Goal: Task Accomplishment & Management: Complete application form

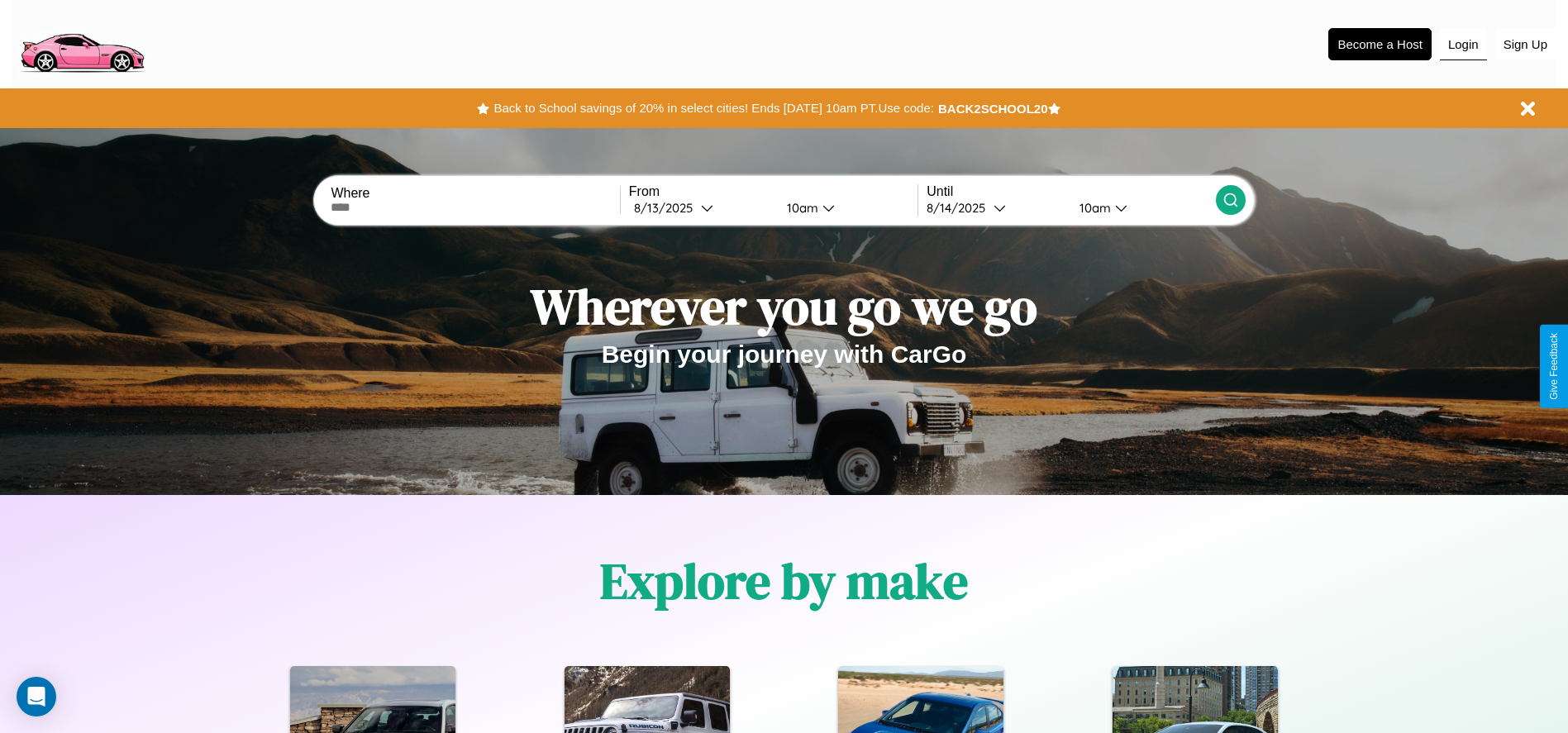
click at [1463, 44] on button "Login" at bounding box center [1463, 45] width 47 height 31
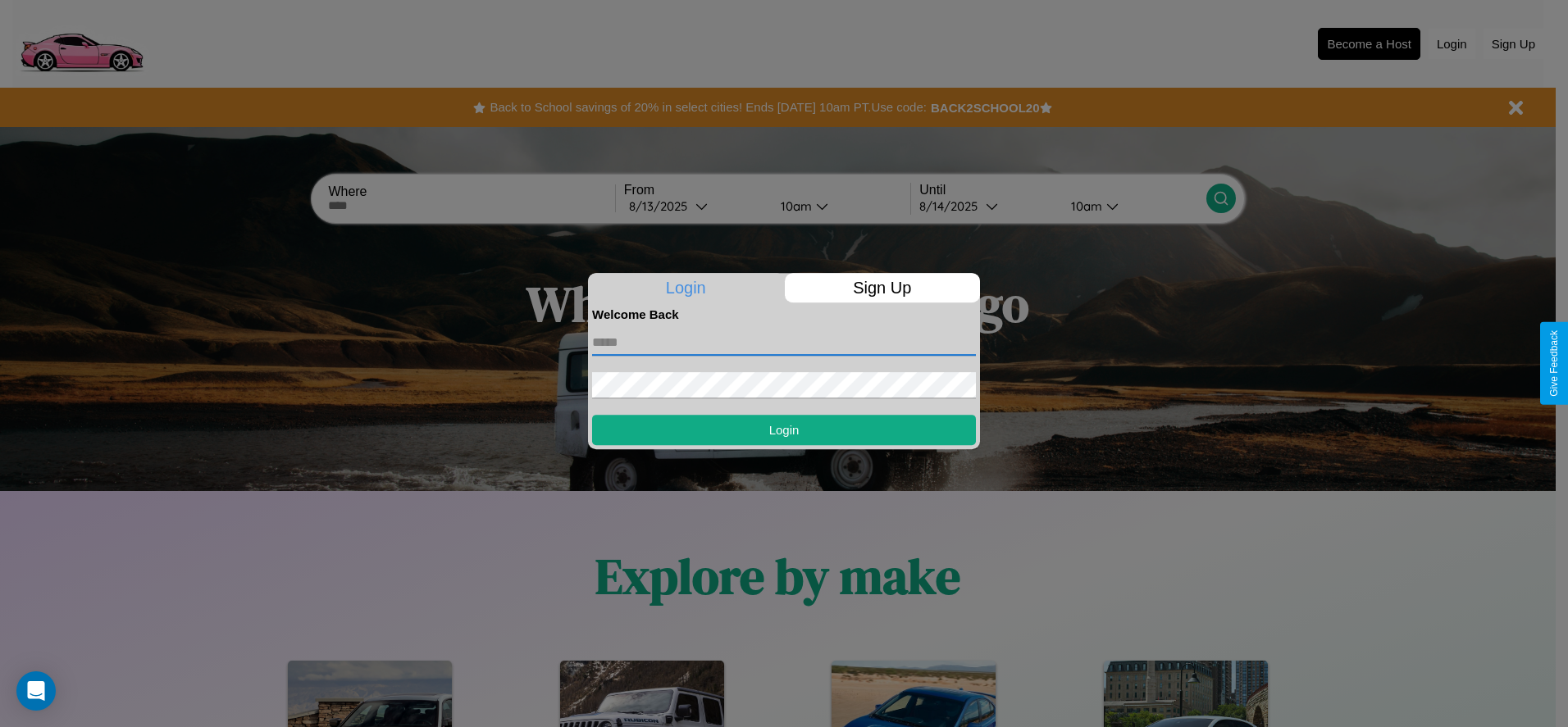
click at [784, 342] on input "text" at bounding box center [784, 342] width 384 height 27
type input "**********"
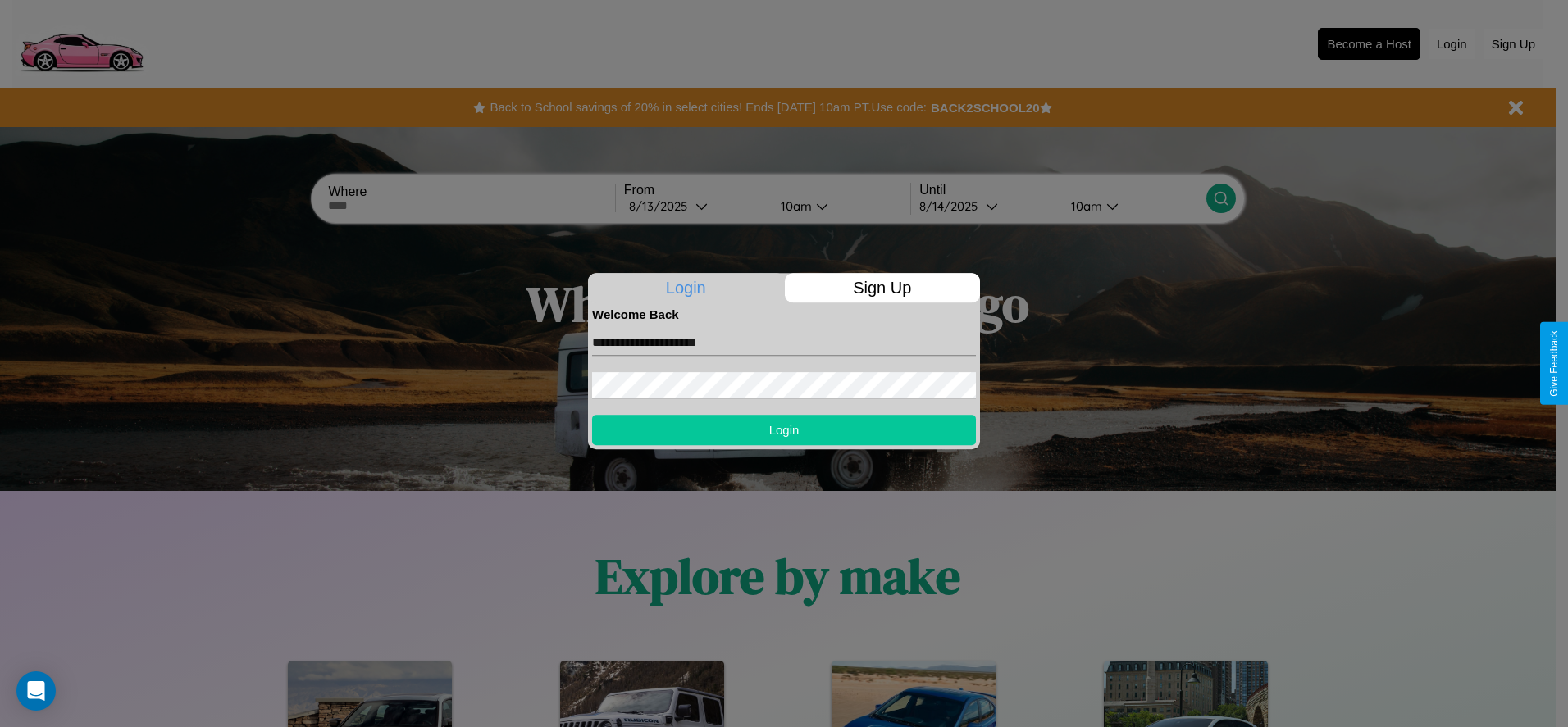
click at [784, 429] on button "Login" at bounding box center [784, 429] width 384 height 30
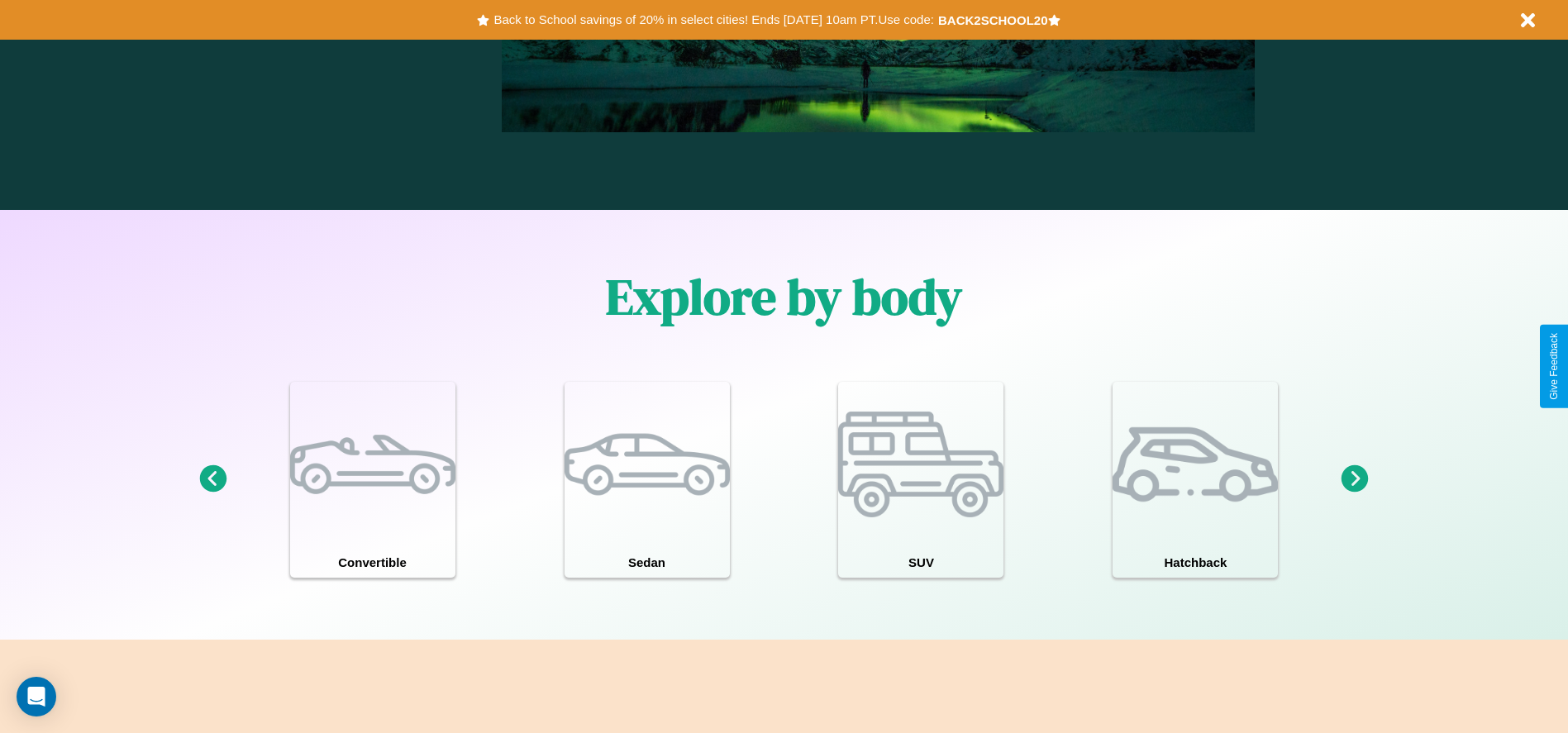
scroll to position [1802, 0]
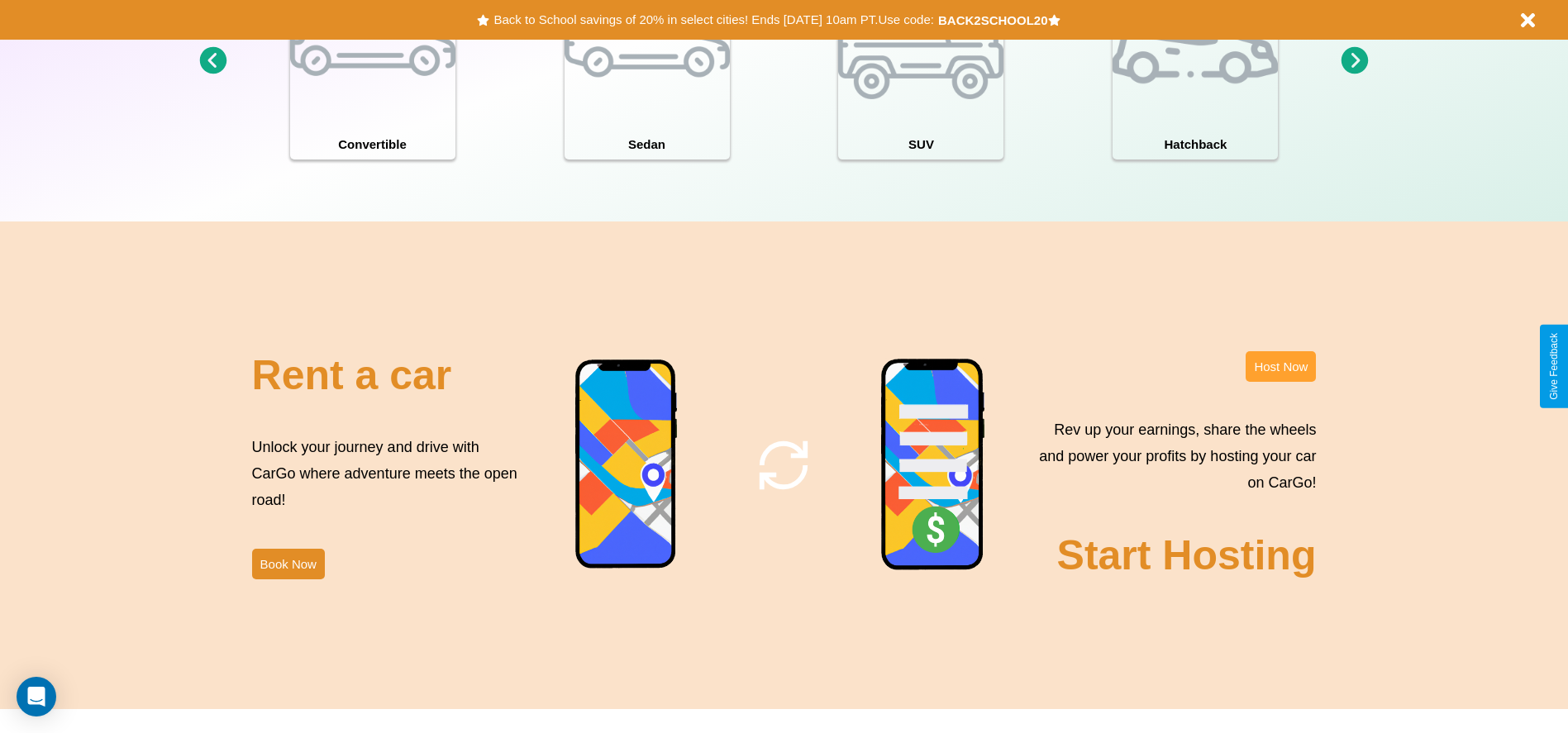
click at [1280, 366] on button "Host Now" at bounding box center [1280, 366] width 70 height 30
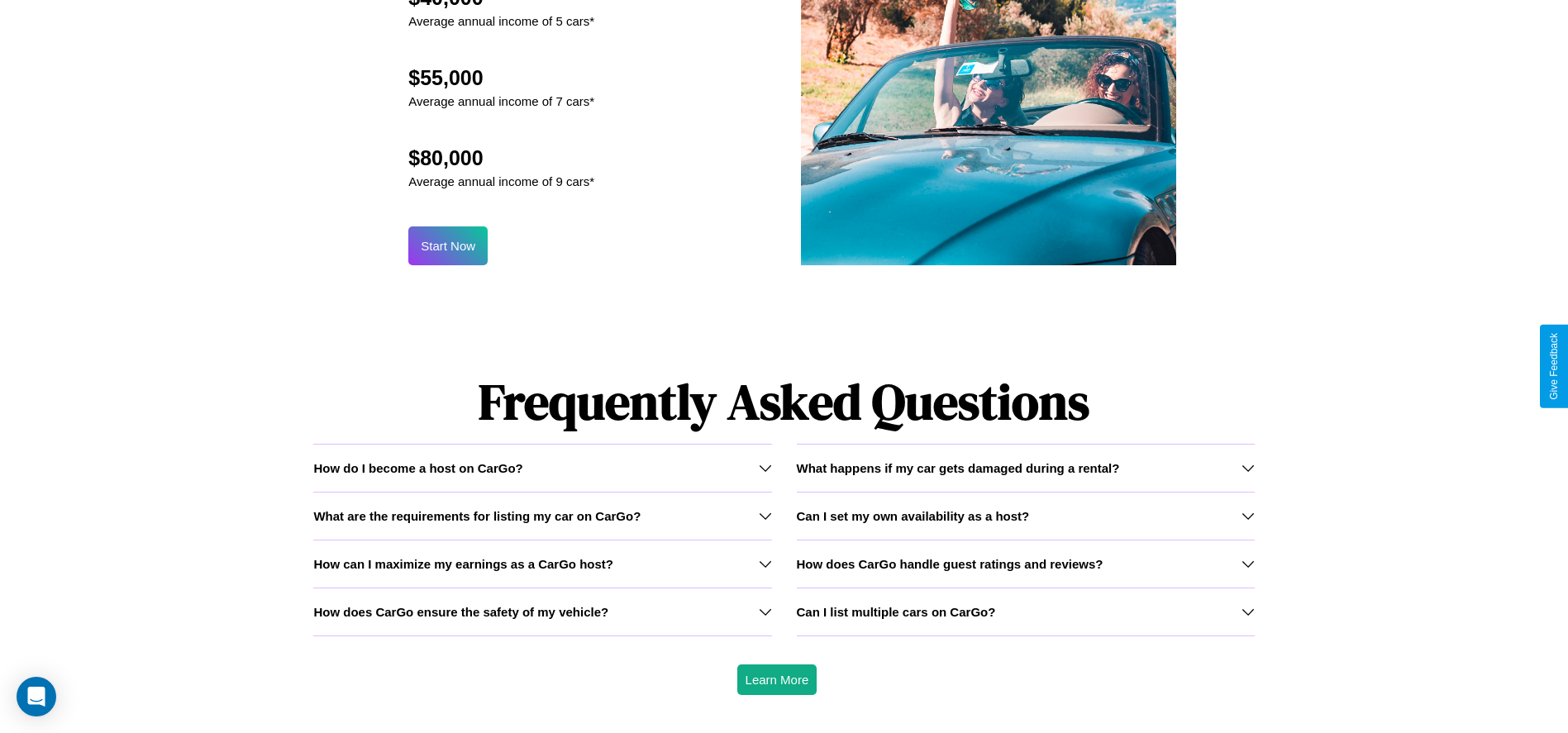
scroll to position [1776, 0]
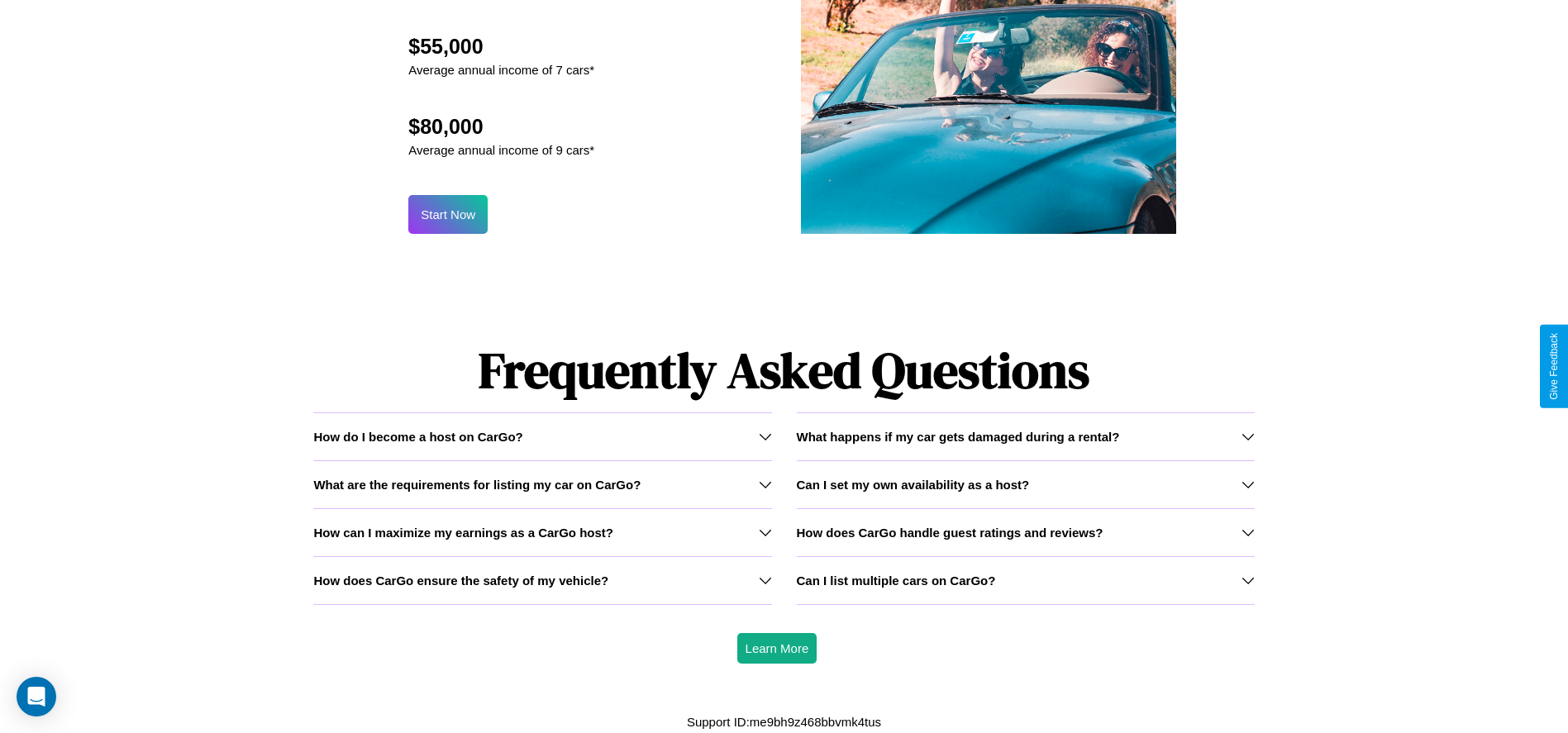
click at [765, 436] on icon at bounding box center [765, 436] width 13 height 13
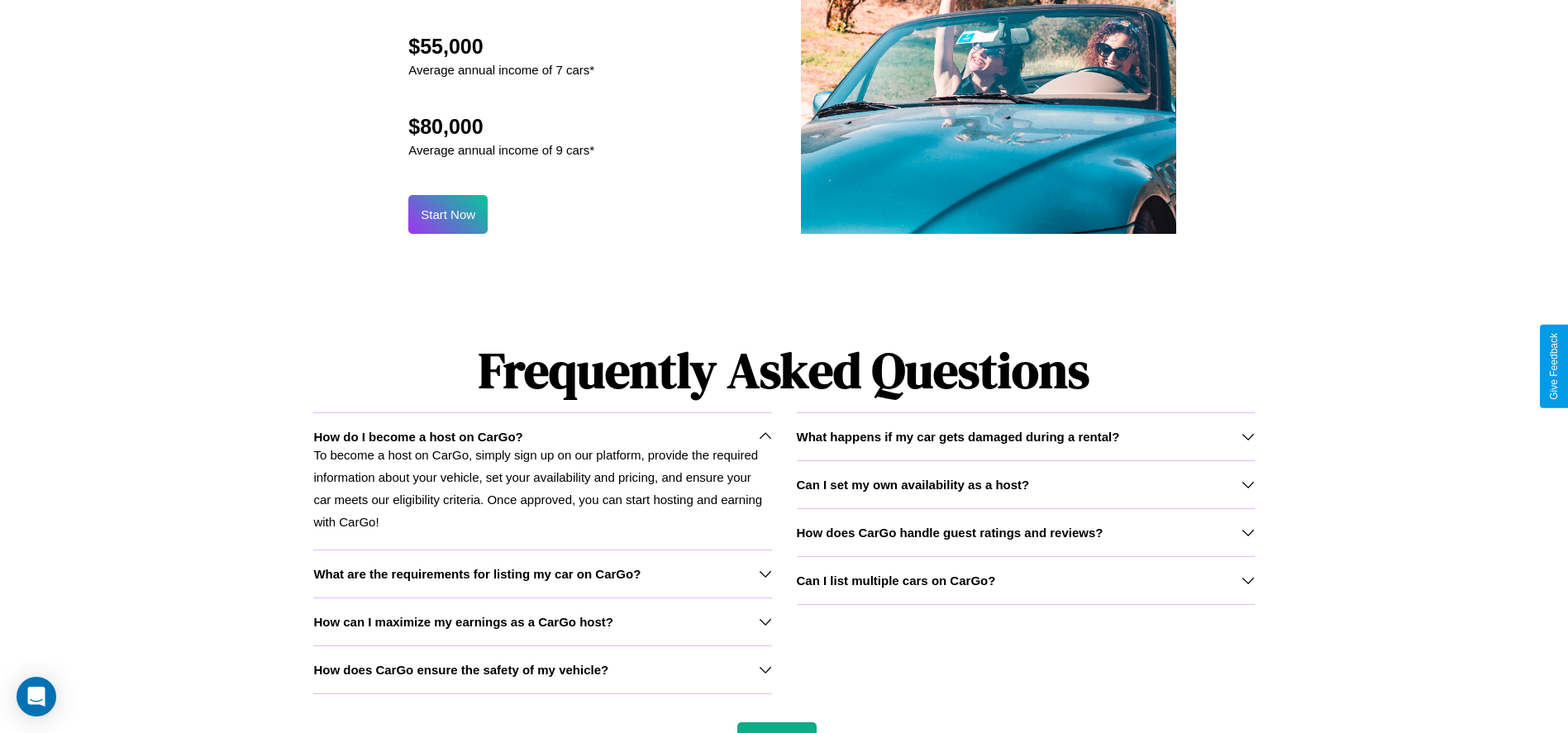
click at [765, 573] on icon at bounding box center [765, 573] width 13 height 13
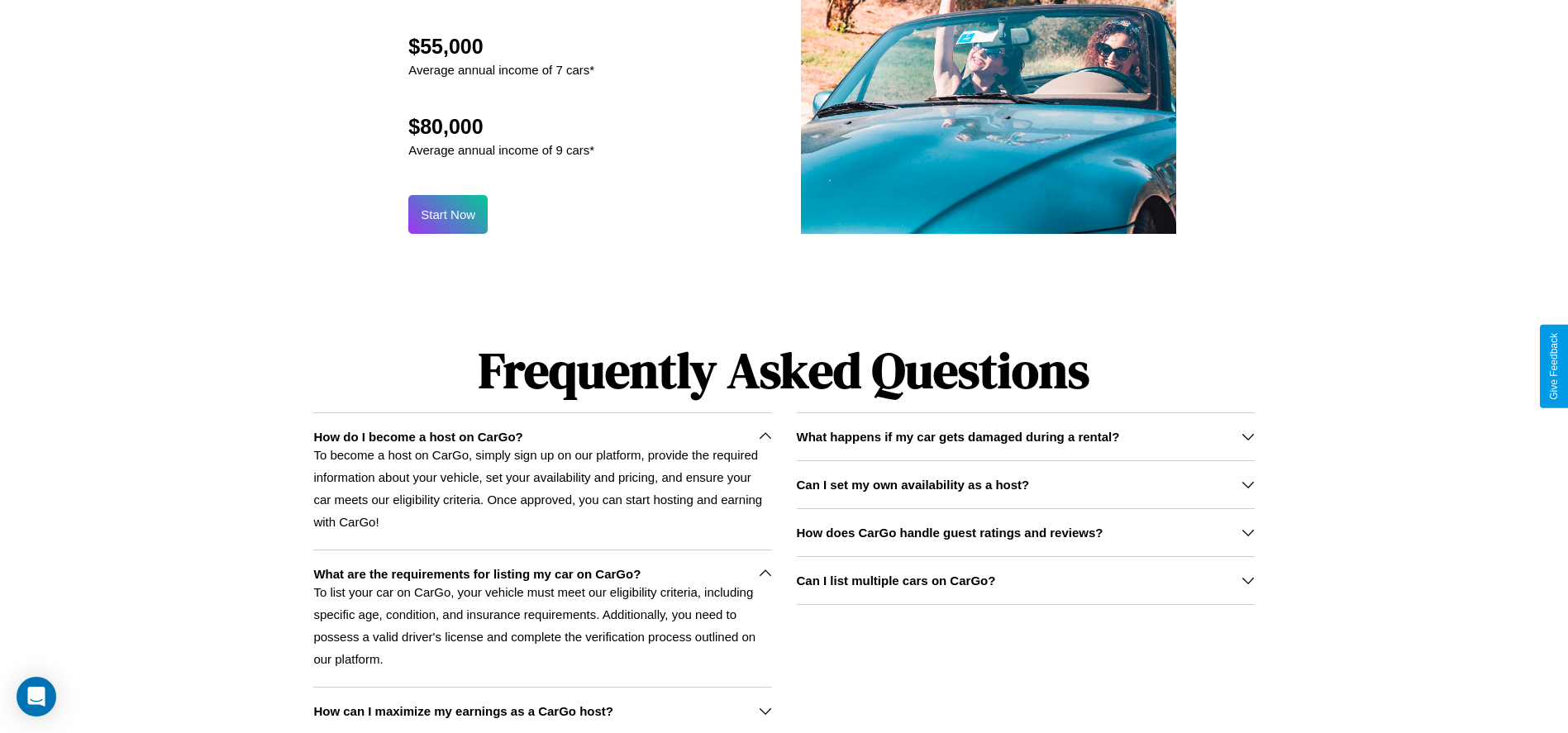
click at [542, 710] on h3 "How can I maximize my earnings as a CarGo host?" at bounding box center [463, 711] width 300 height 14
click at [542, 617] on p "To list your car on CarGo, your vehicle must meet our eligibility criteria, inc…" at bounding box center [541, 626] width 458 height 90
click at [1025, 531] on h3 "How does CarGo handle guest ratings and reviews?" at bounding box center [950, 533] width 307 height 14
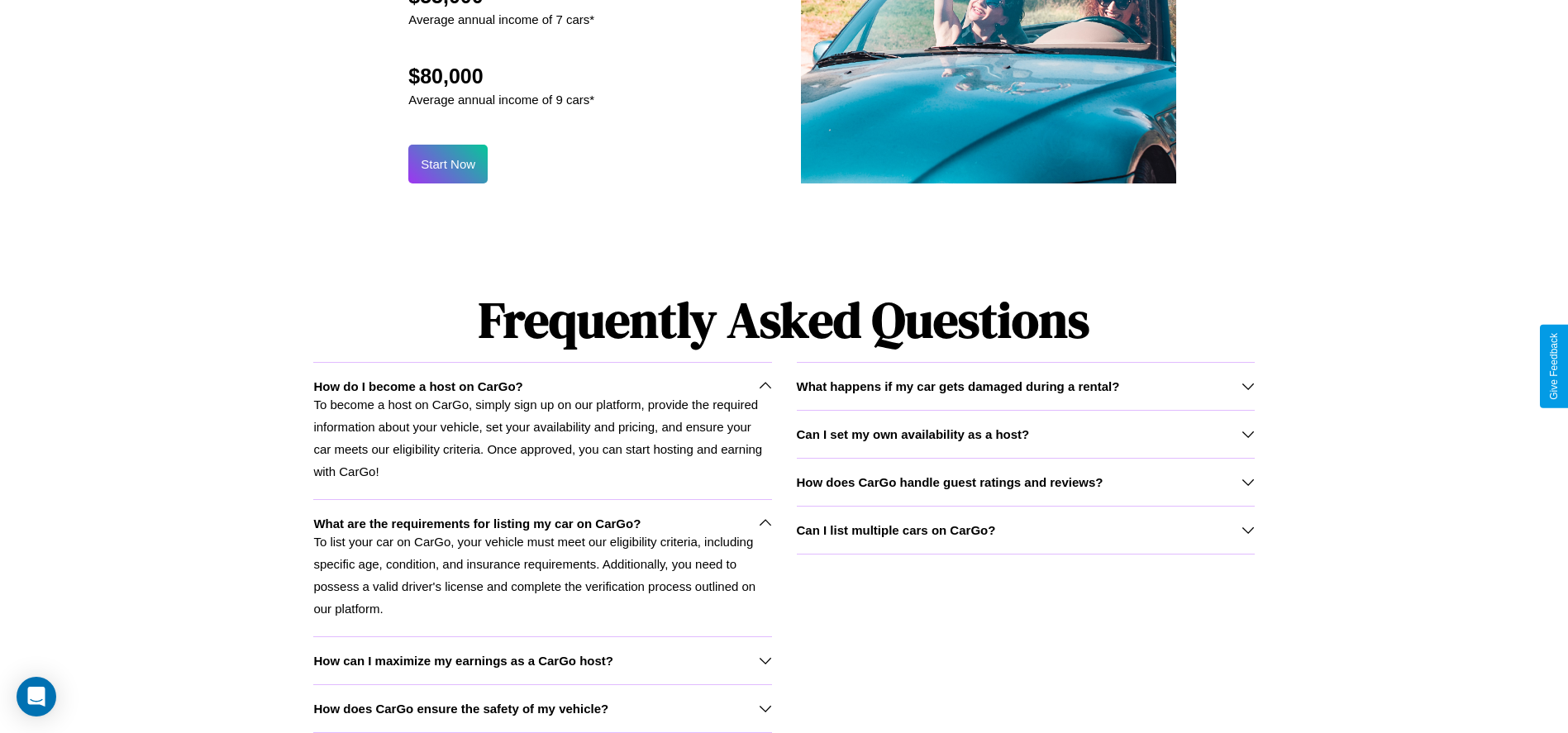
click at [542, 709] on h3 "How does CarGo ensure the safety of my vehicle?" at bounding box center [460, 709] width 295 height 14
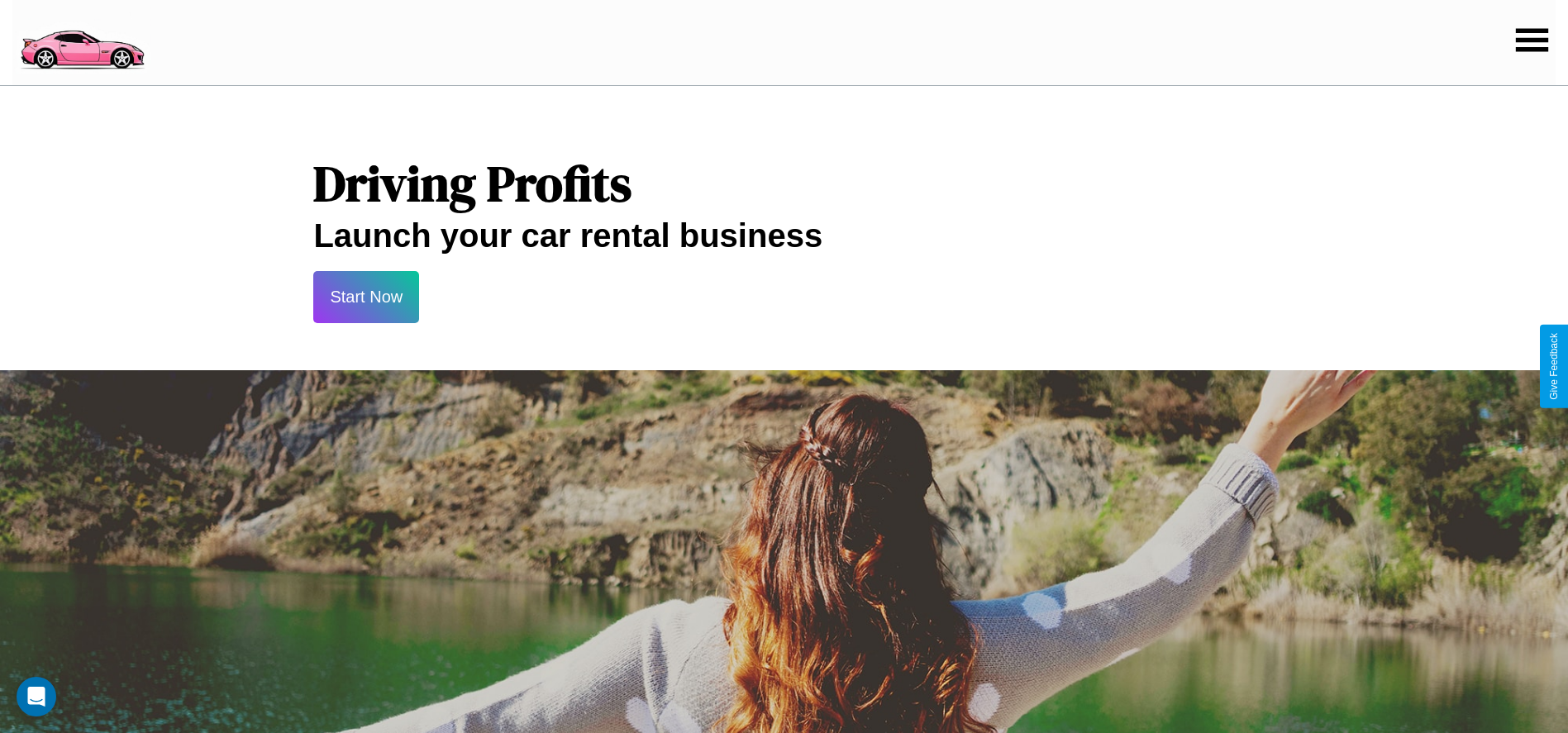
scroll to position [0, 0]
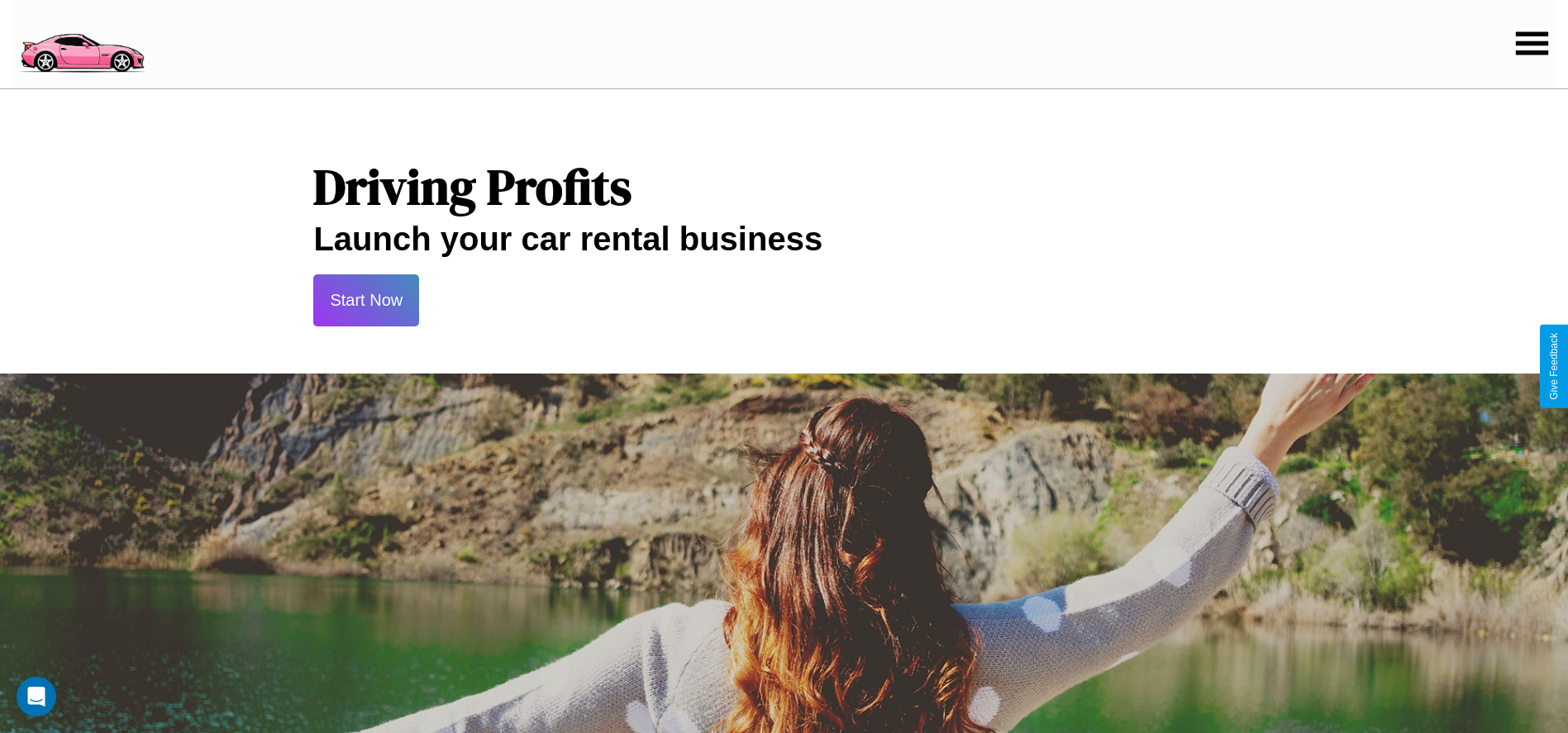
click at [366, 300] on button "Start Now" at bounding box center [365, 300] width 106 height 52
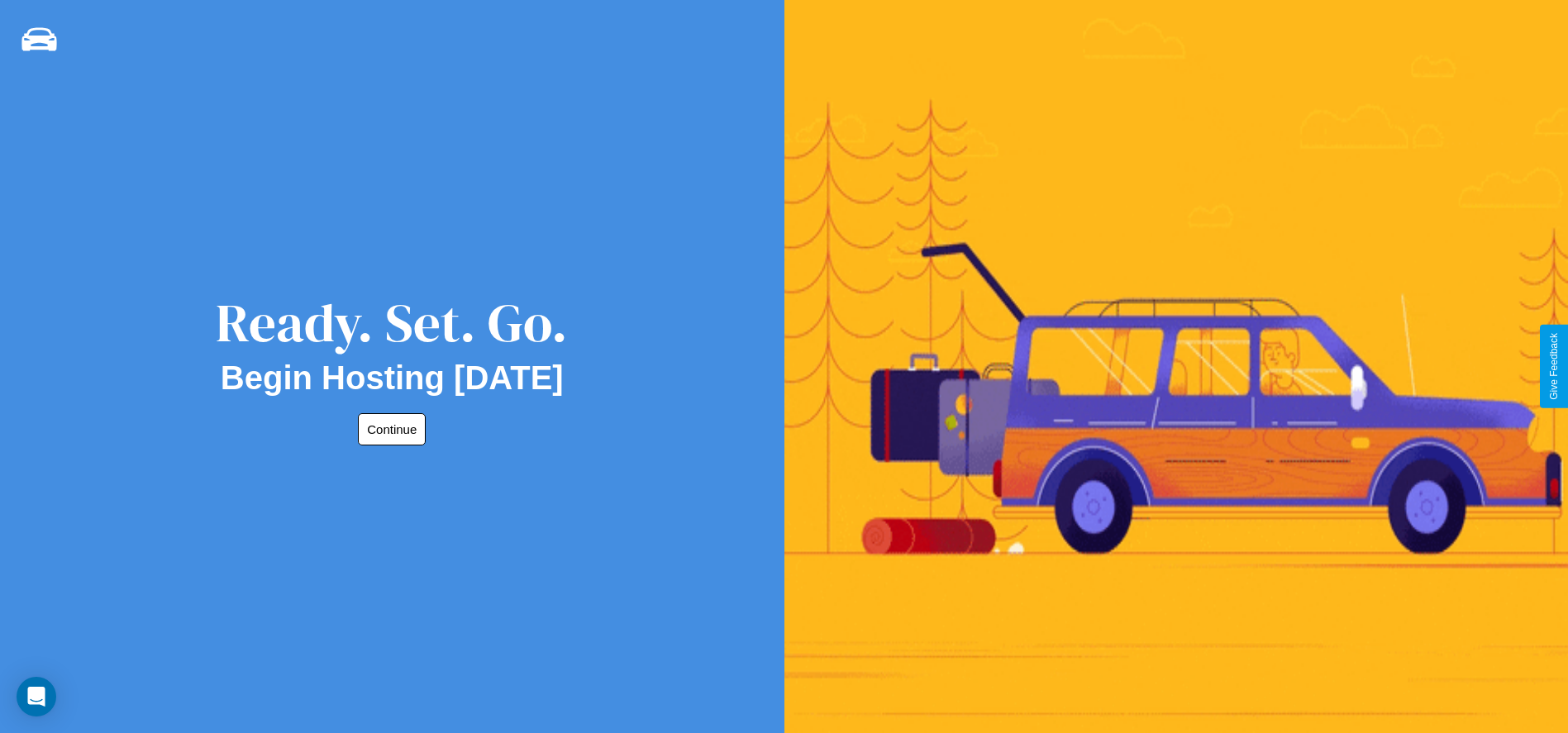
click at [389, 429] on button "Continue" at bounding box center [391, 429] width 68 height 32
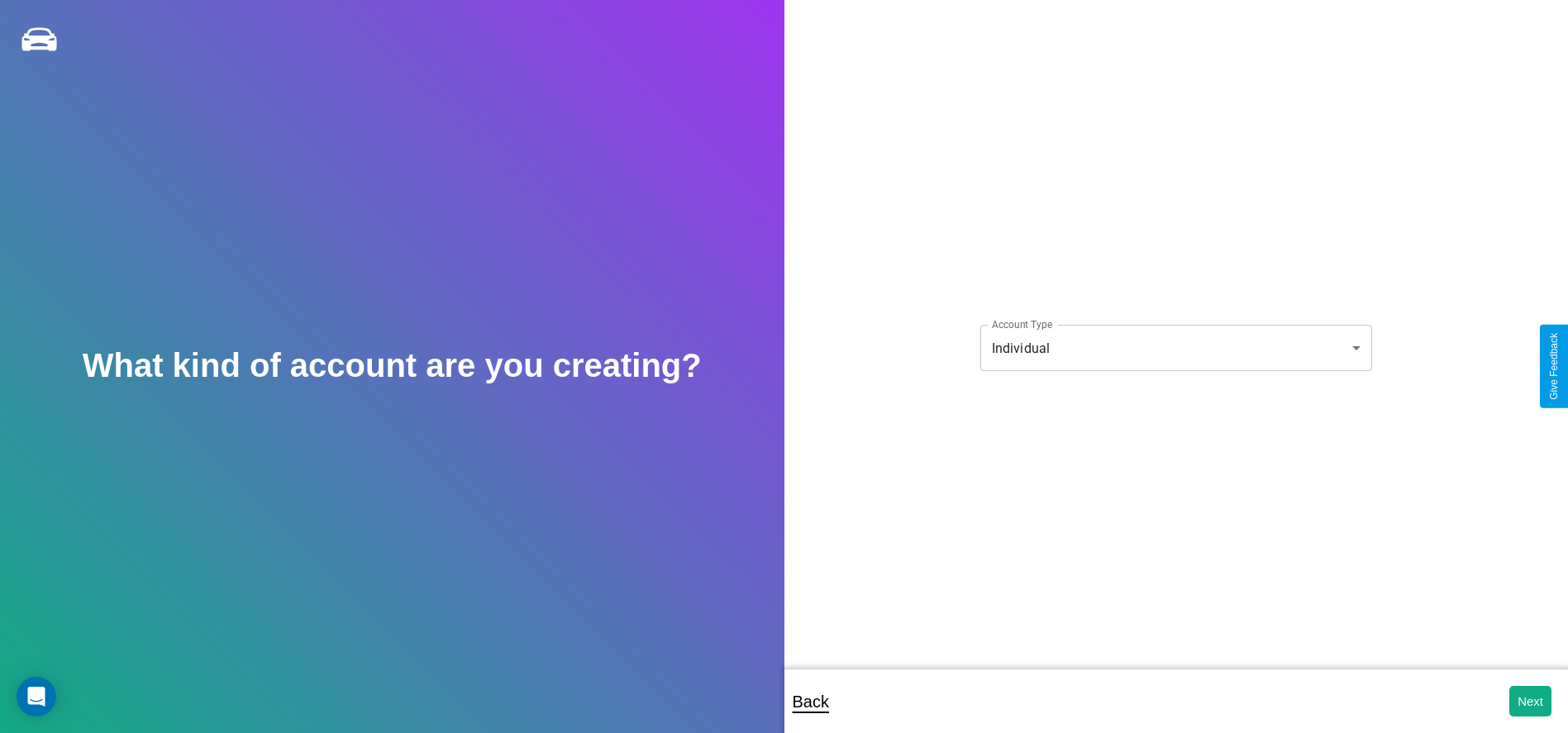
click at [1175, 348] on body "**********" at bounding box center [784, 378] width 1568 height 755
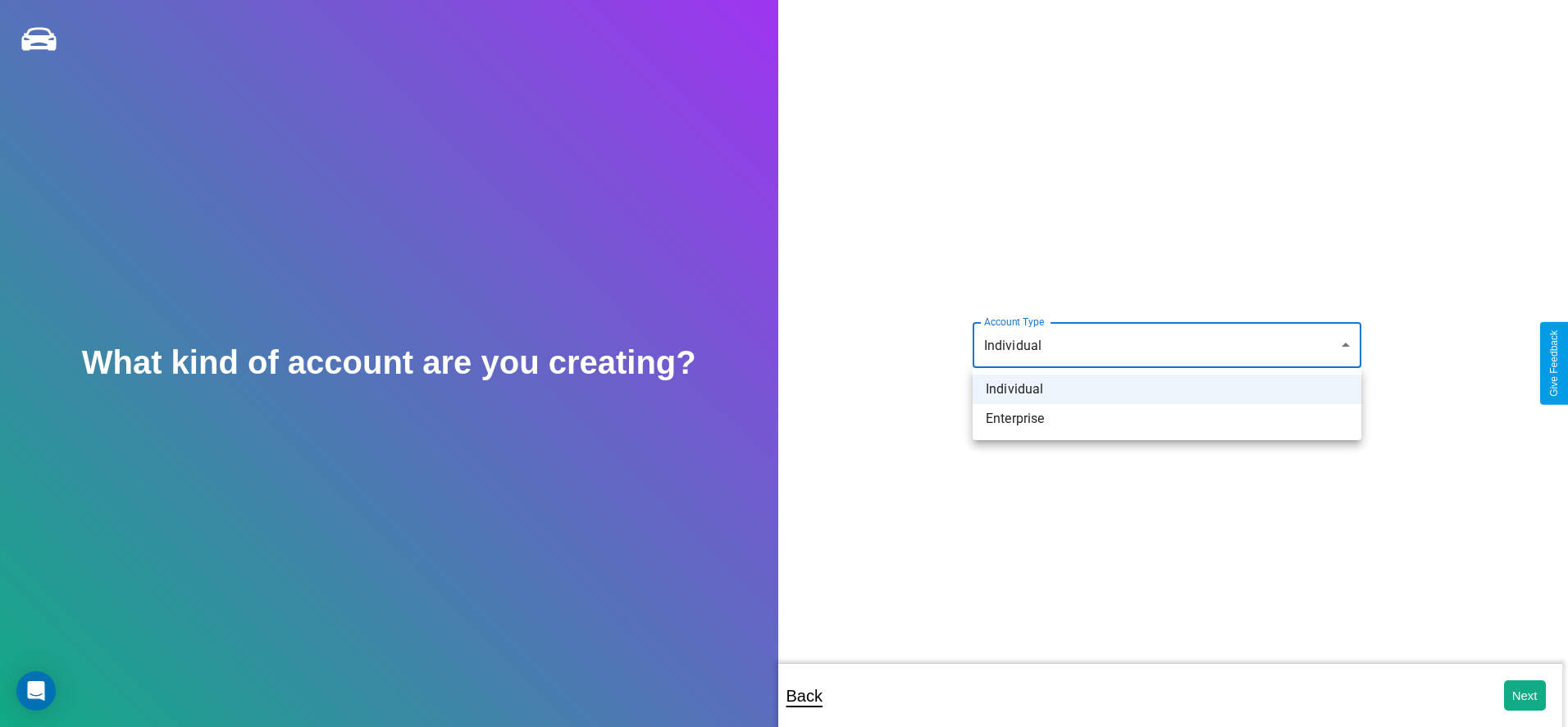
click at [1167, 389] on li "Individual" at bounding box center [1167, 389] width 388 height 30
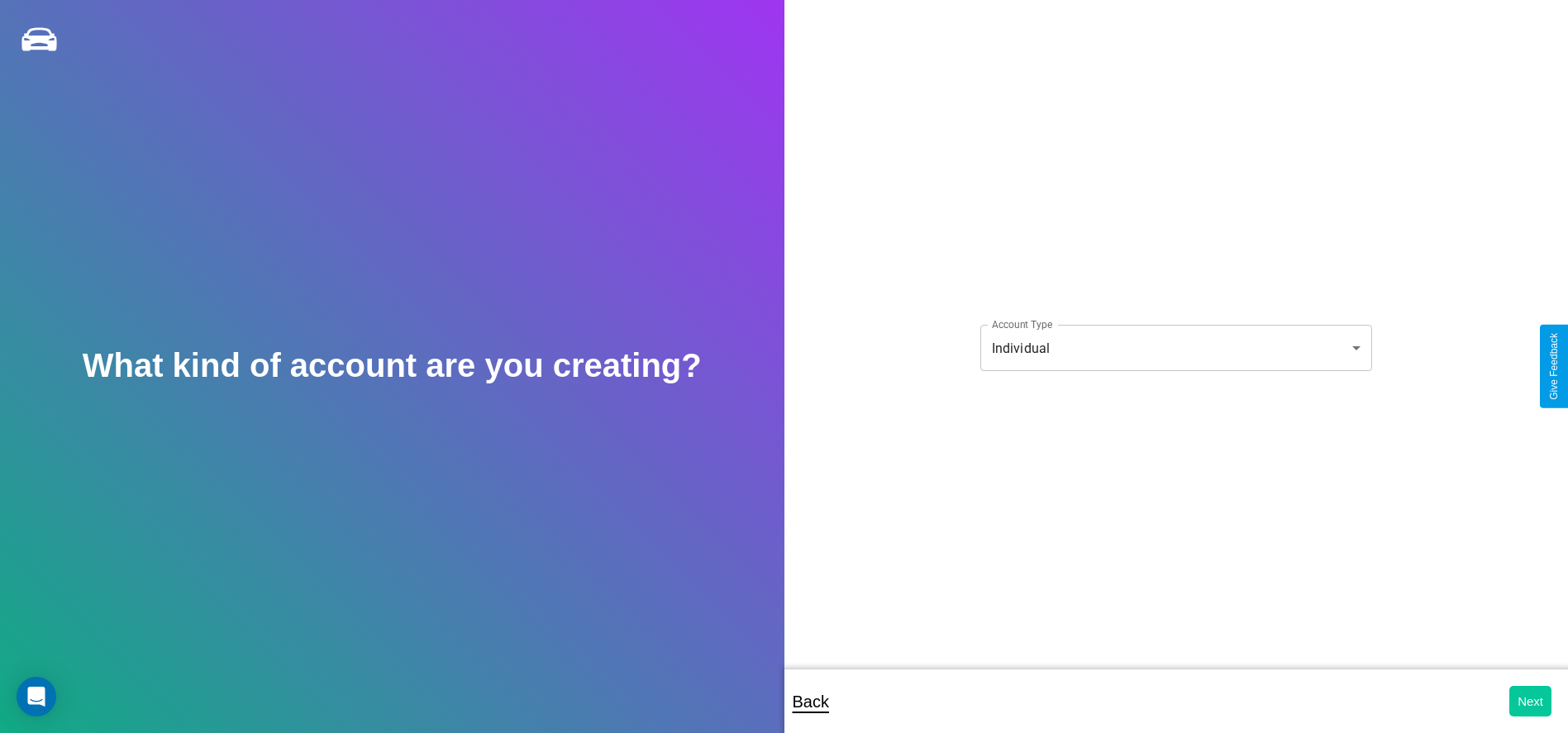
click at [1530, 701] on button "Next" at bounding box center [1530, 701] width 42 height 30
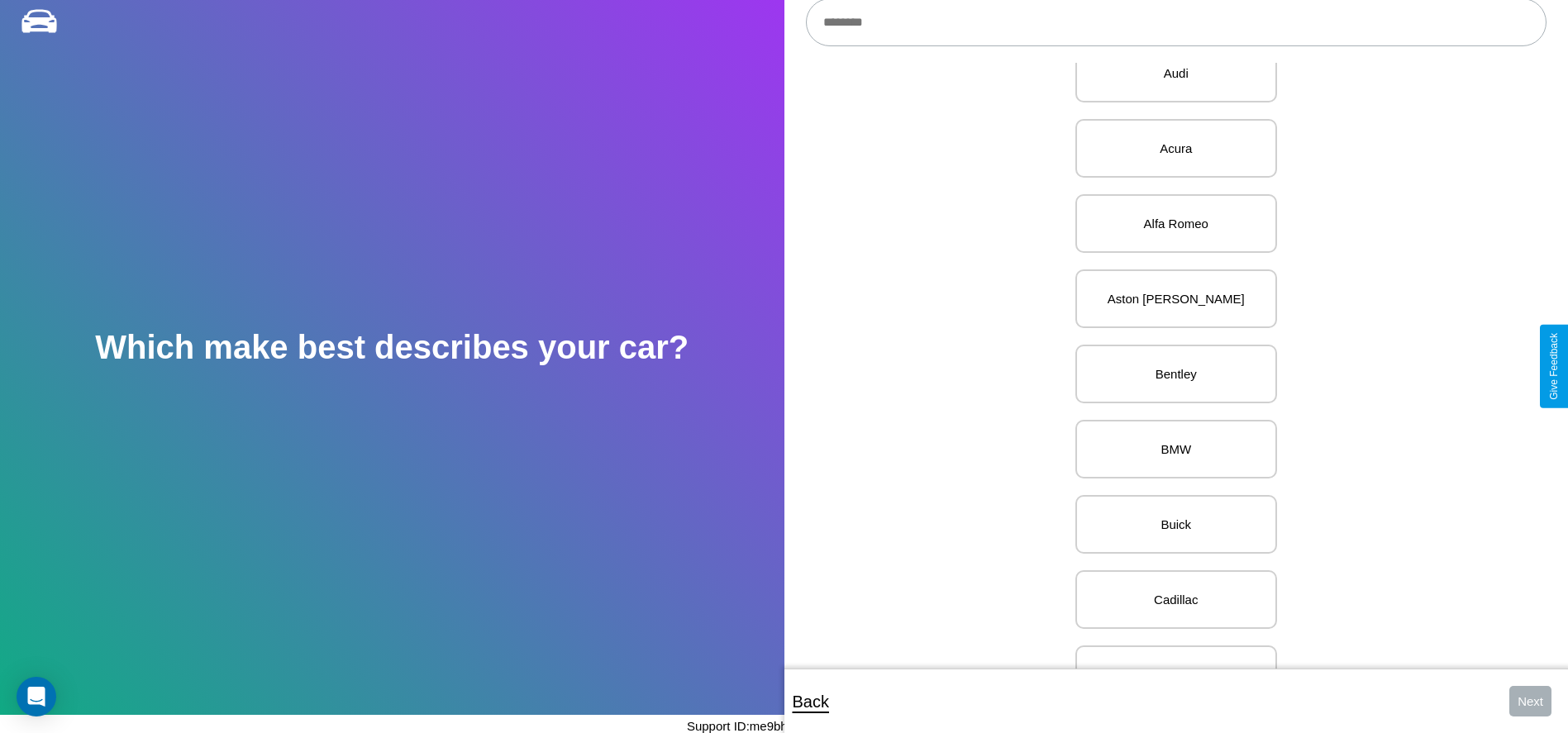
scroll to position [127, 0]
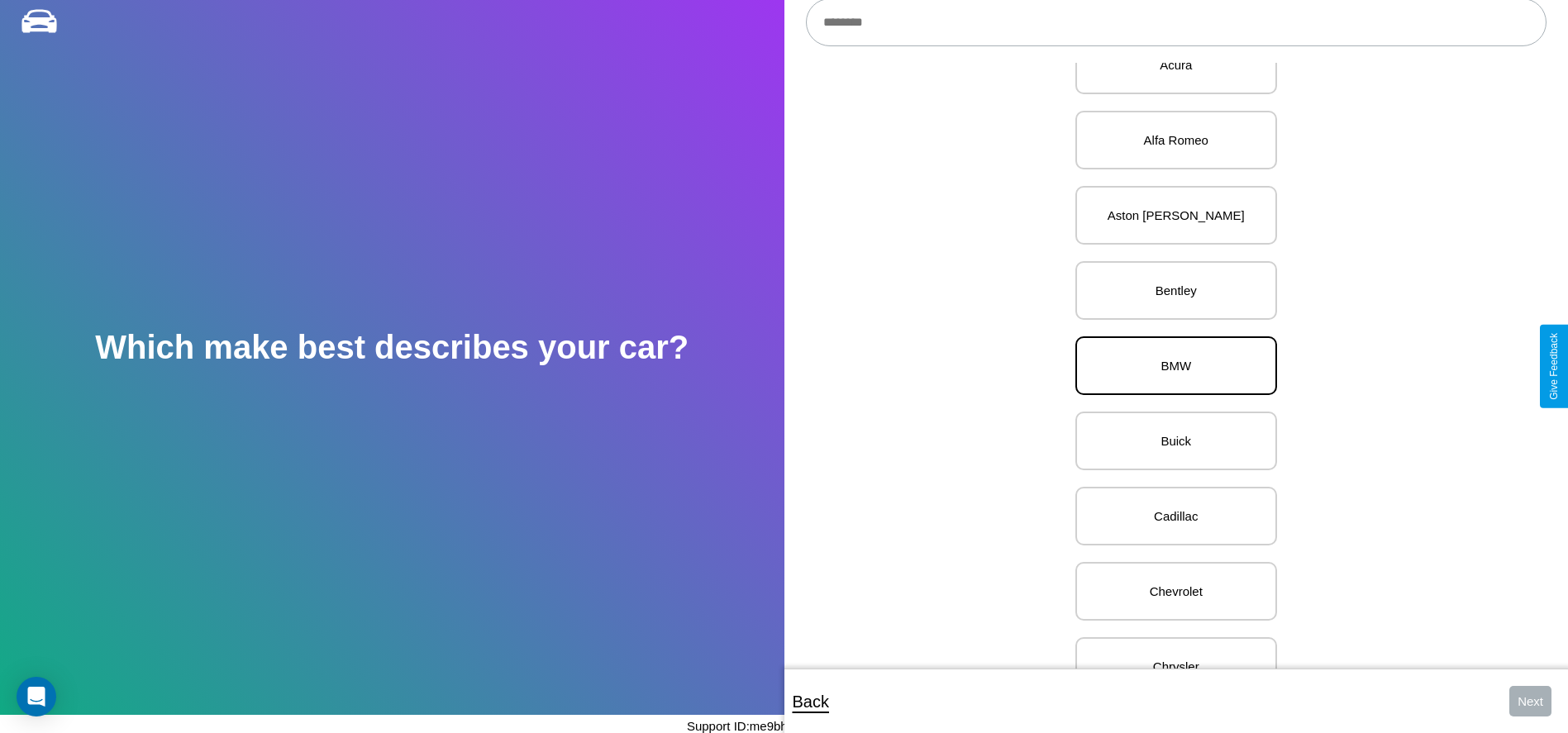
click at [1170, 366] on p "BMW" at bounding box center [1176, 366] width 166 height 22
click at [1530, 701] on button "Next" at bounding box center [1530, 701] width 42 height 30
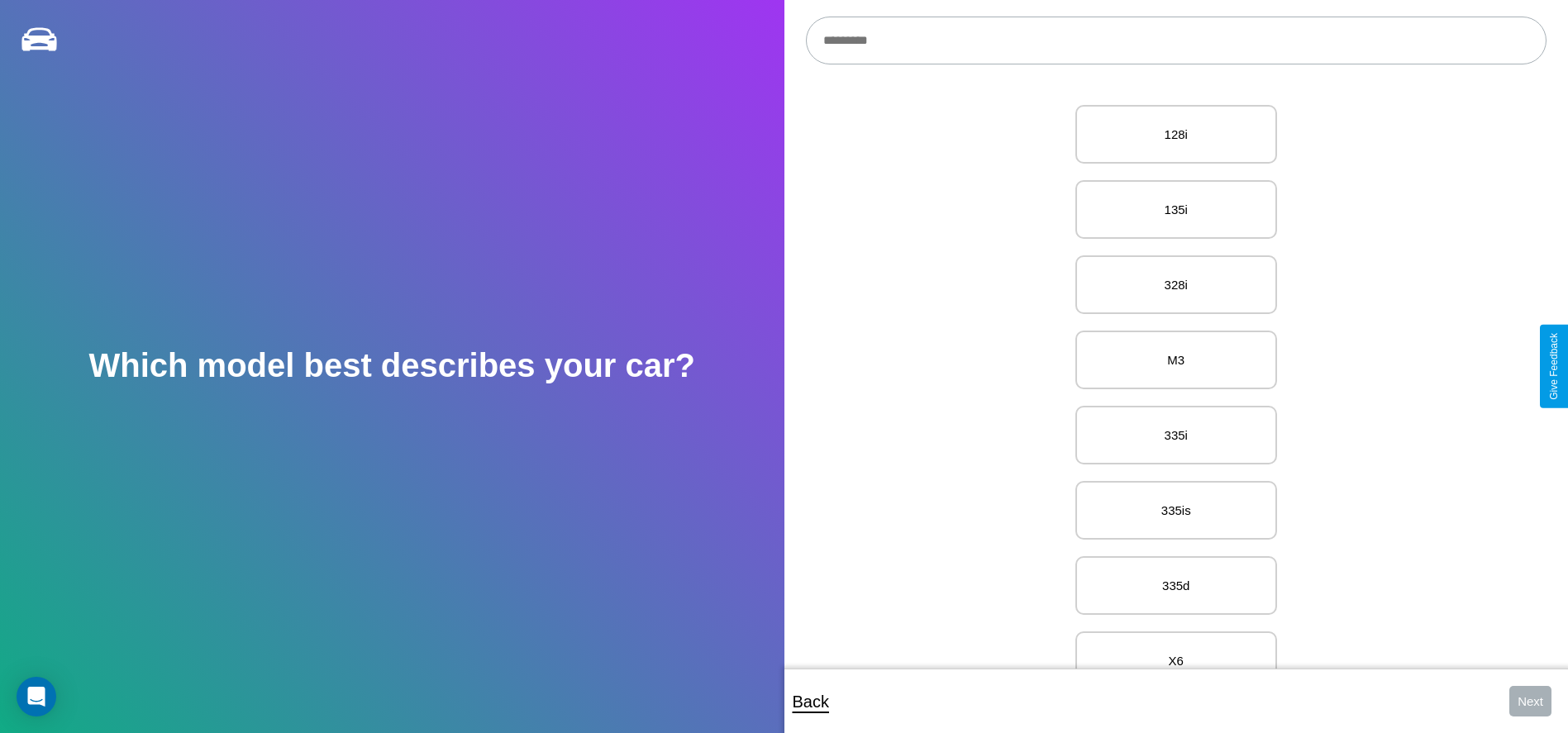
click at [1175, 41] on input "text" at bounding box center [1176, 41] width 740 height 48
type input "********"
click at [1170, 135] on p "325/325e" at bounding box center [1176, 135] width 166 height 22
click at [1530, 701] on button "Next" at bounding box center [1530, 701] width 42 height 30
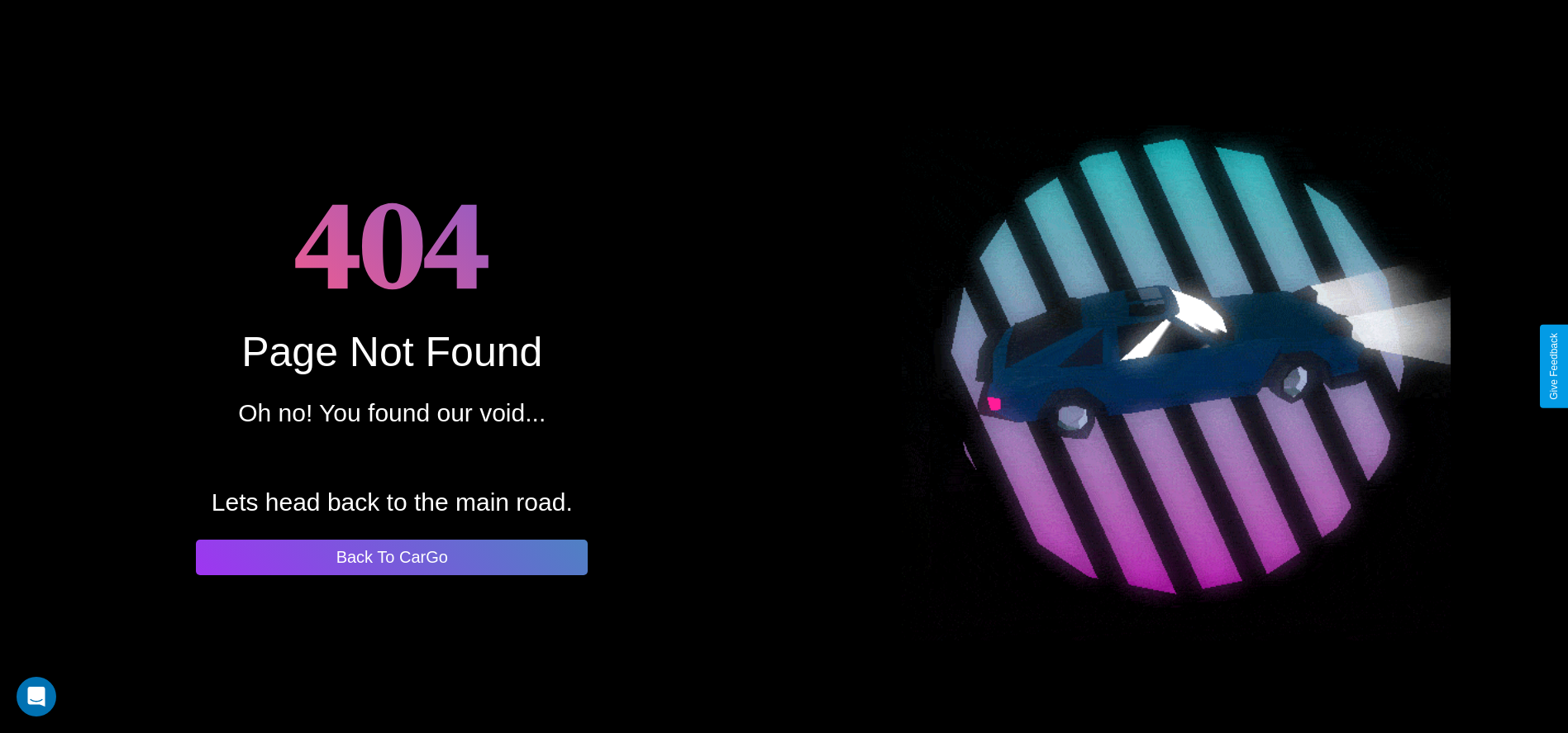
click at [391, 557] on button "Back To CarGo" at bounding box center [391, 557] width 391 height 35
